Goal: Transaction & Acquisition: Purchase product/service

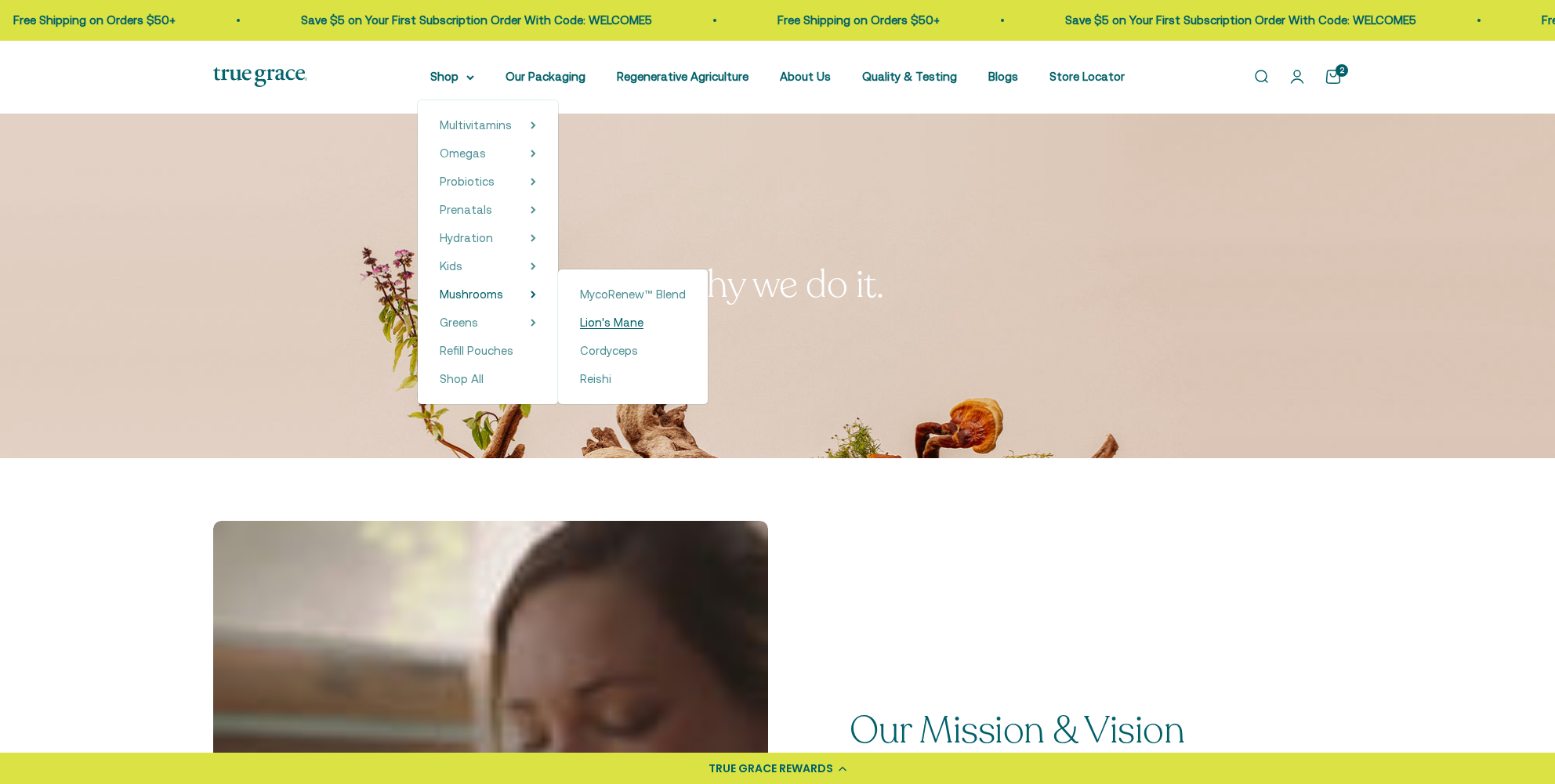
click at [633, 325] on span "Lion's Mane" at bounding box center [612, 323] width 63 height 13
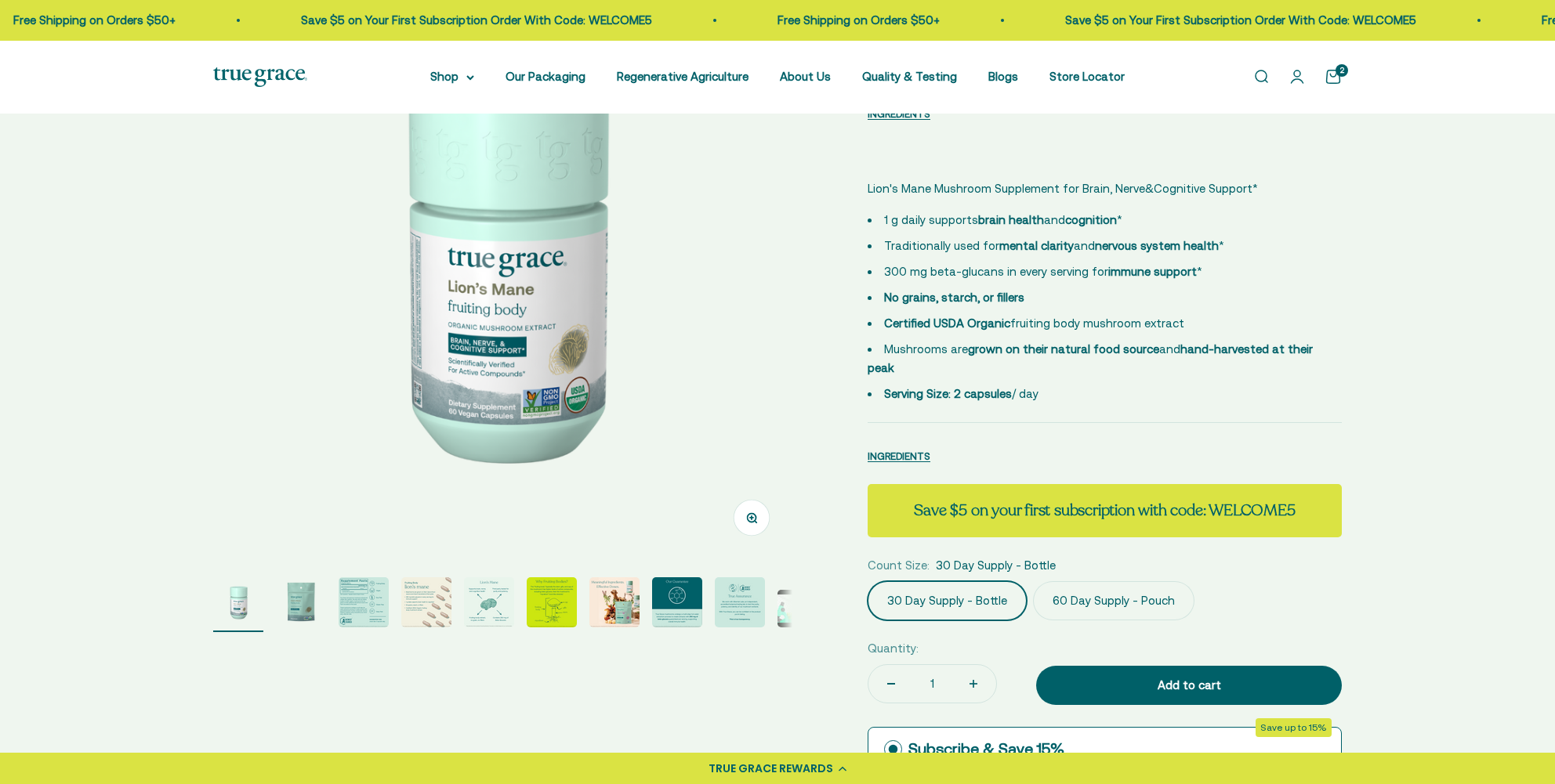
select select "3"
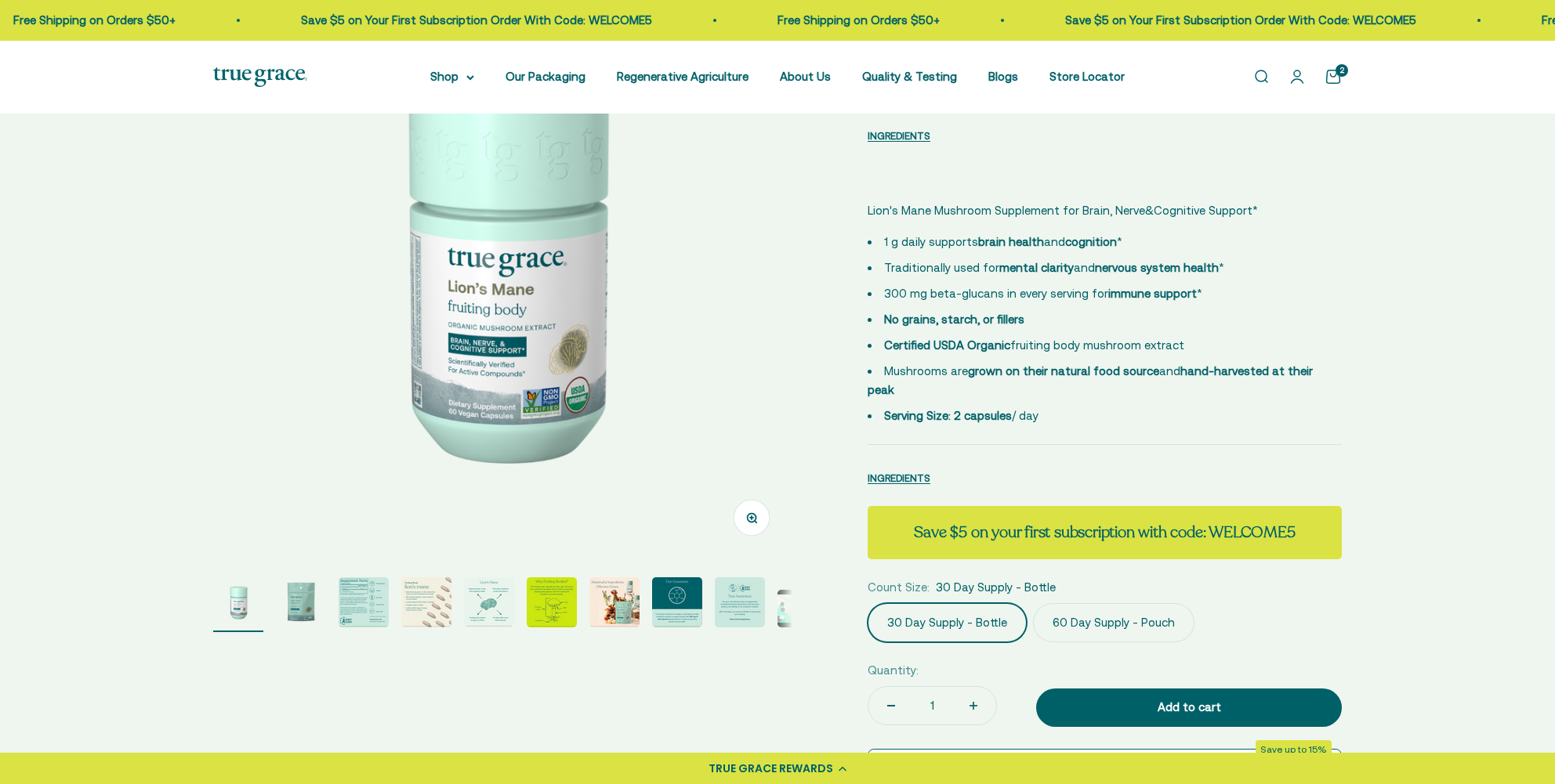
scroll to position [184, 0]
click at [356, 605] on img "Go to item 3" at bounding box center [364, 603] width 50 height 50
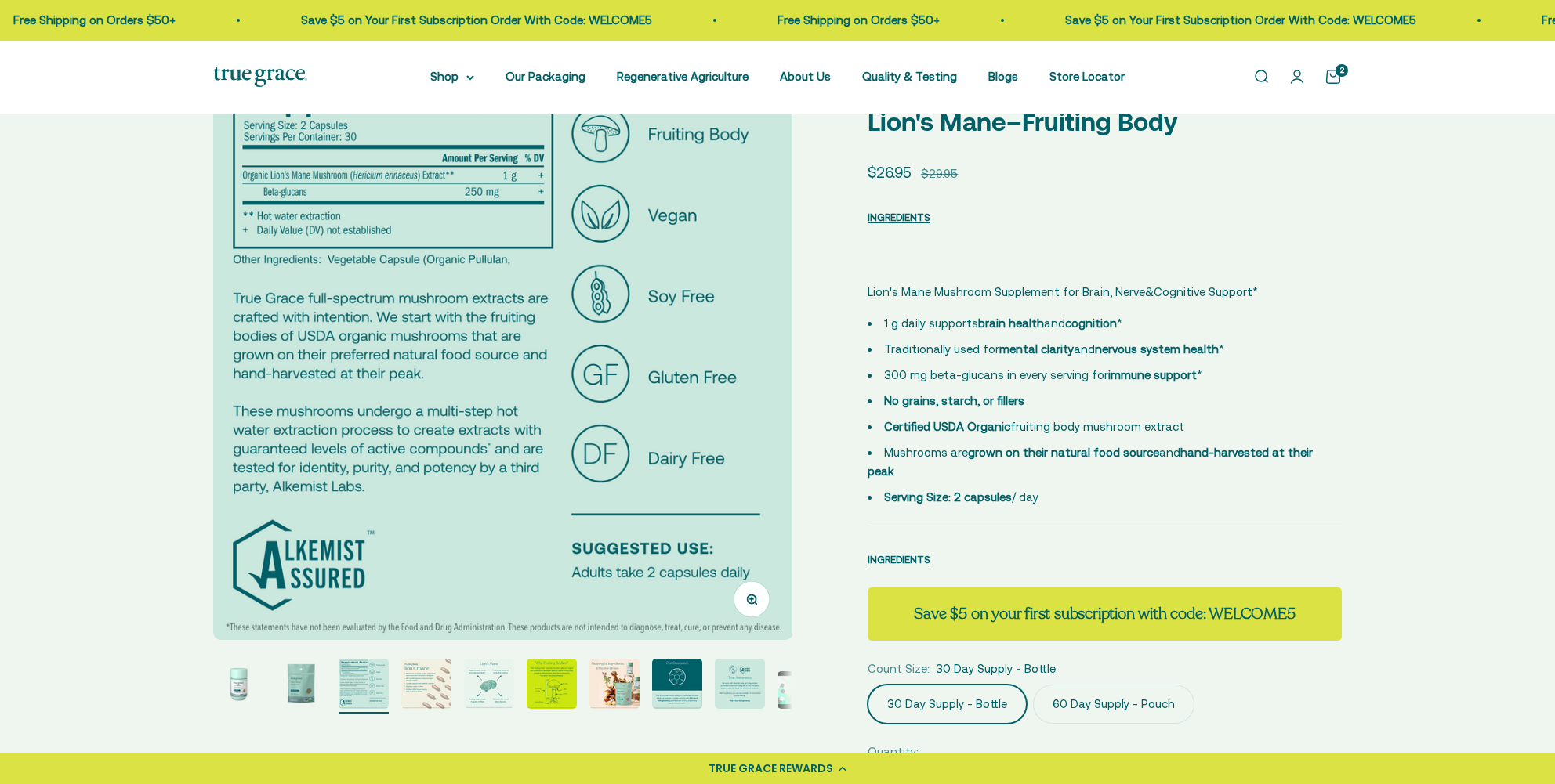
scroll to position [0, 0]
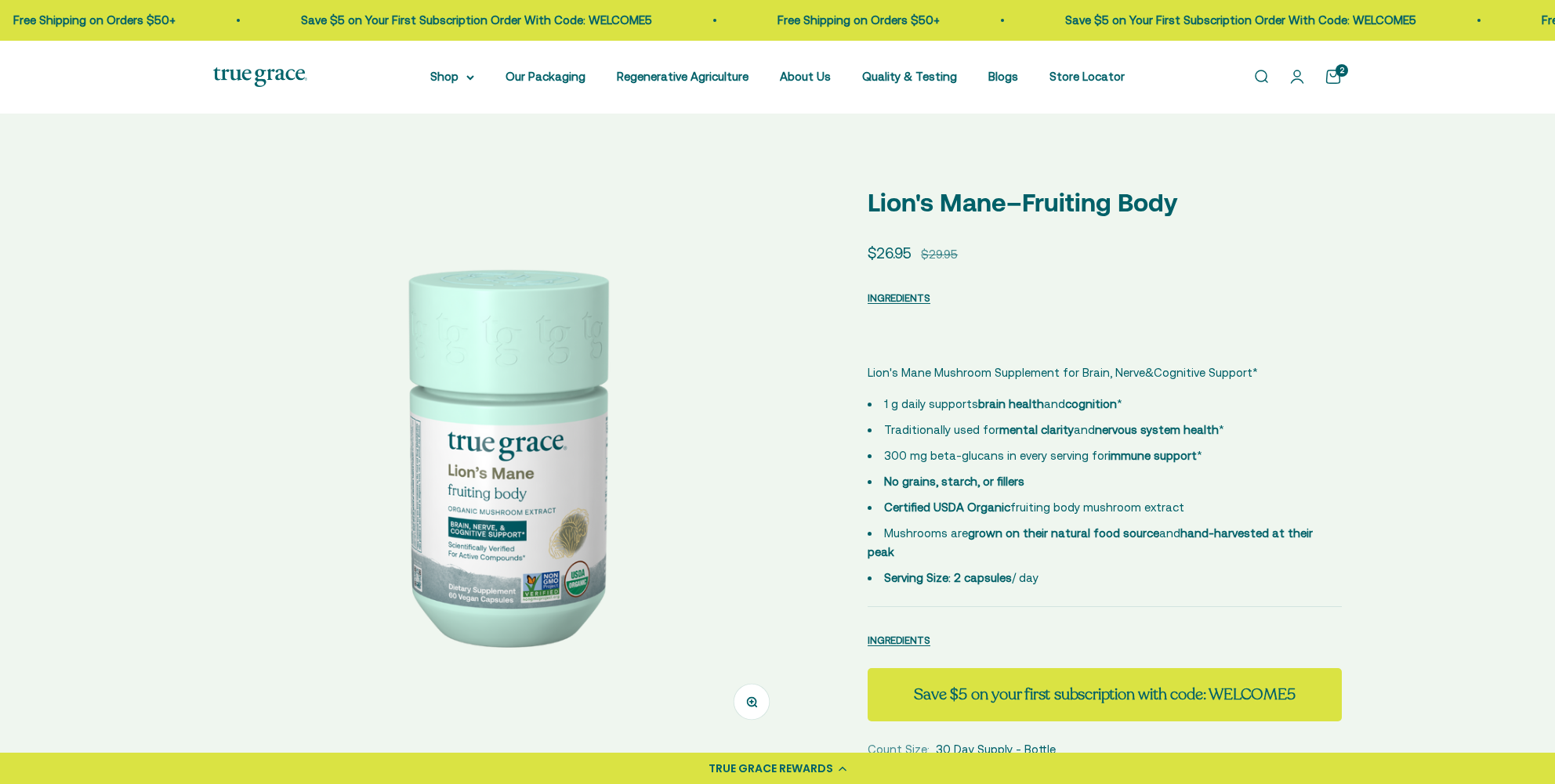
select select "3"
